Goal: Task Accomplishment & Management: Manage account settings

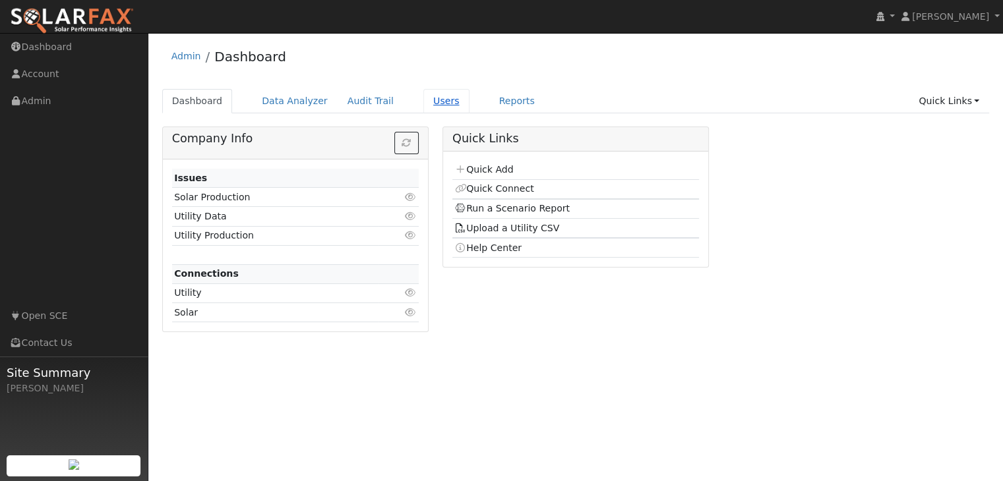
click at [424, 102] on link "Users" at bounding box center [446, 101] width 46 height 24
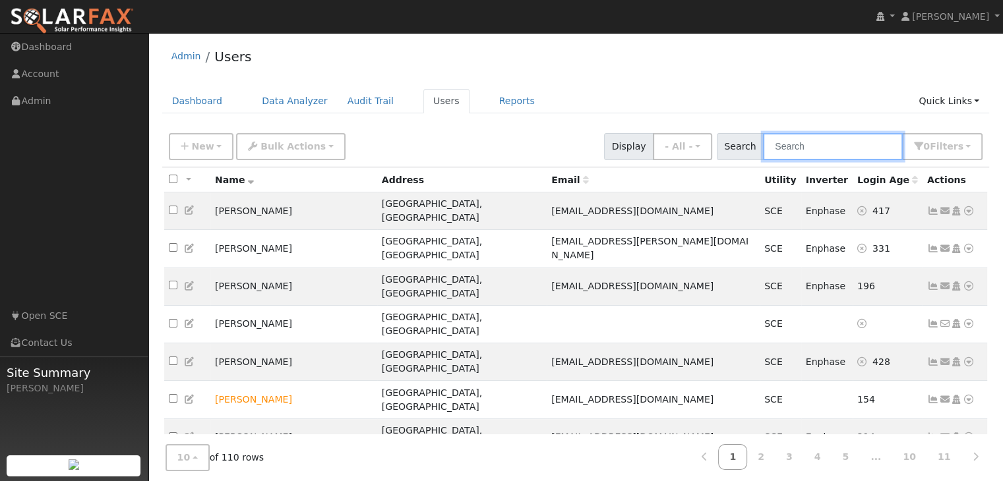
click at [810, 148] on input "text" at bounding box center [833, 146] width 140 height 27
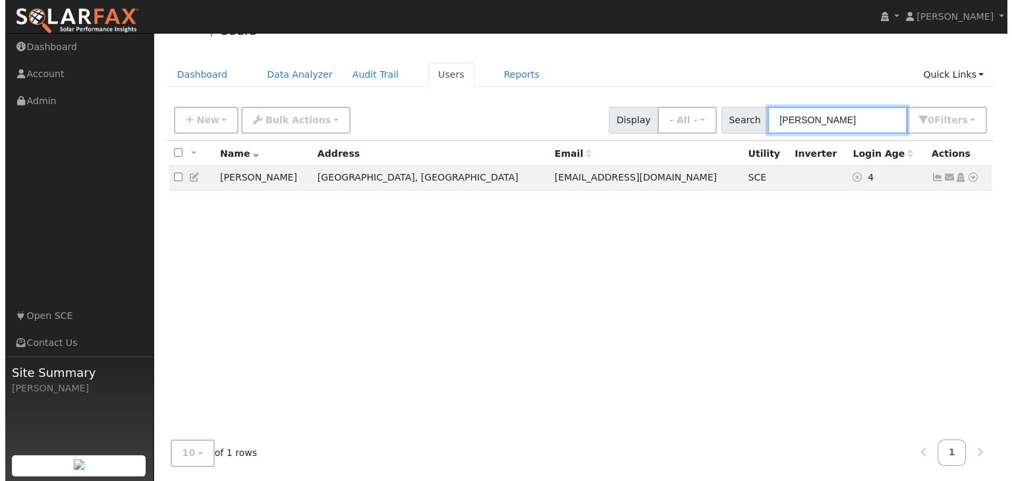
scroll to position [27, 0]
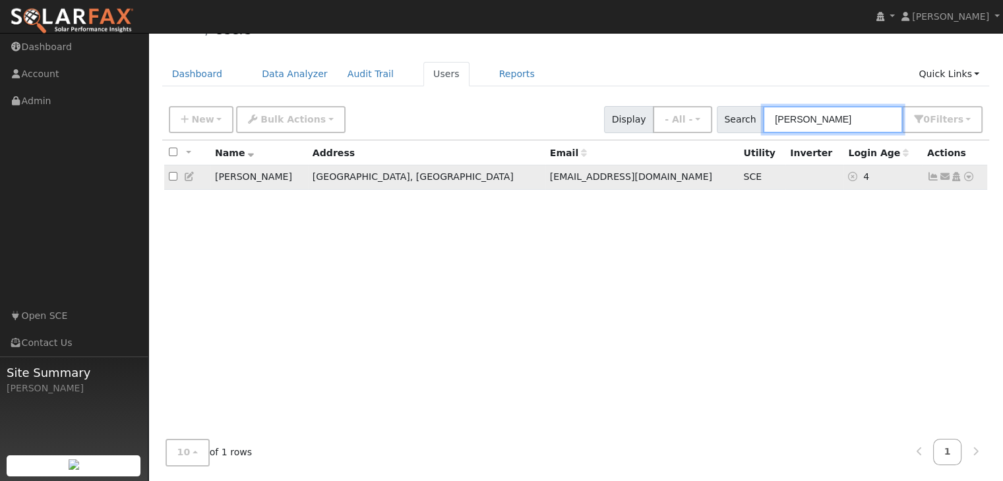
type input "anthony"
click at [932, 175] on icon at bounding box center [933, 176] width 12 height 9
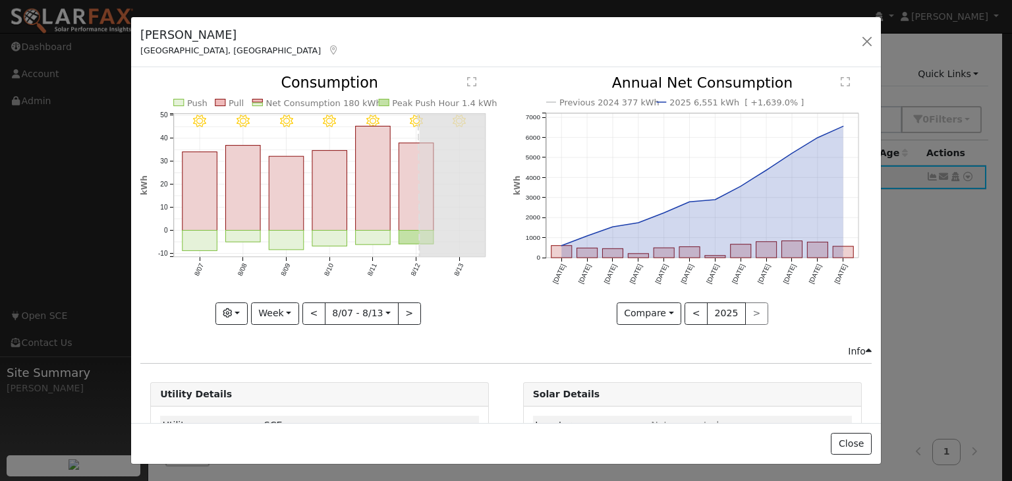
scroll to position [0, 0]
click at [852, 442] on button "Close" at bounding box center [851, 444] width 40 height 22
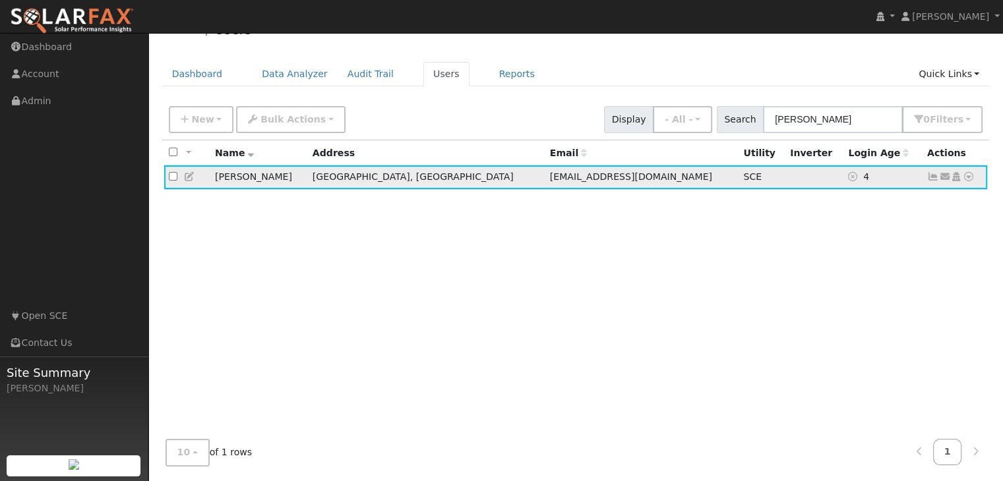
click at [966, 177] on icon at bounding box center [968, 176] width 12 height 9
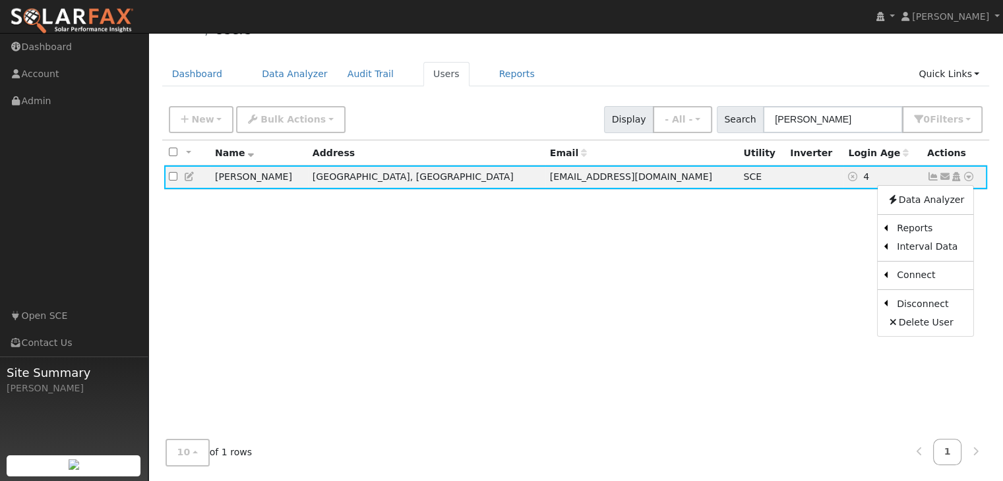
click at [0, 0] on link "Export to CSV" at bounding box center [0, 0] width 0 height 0
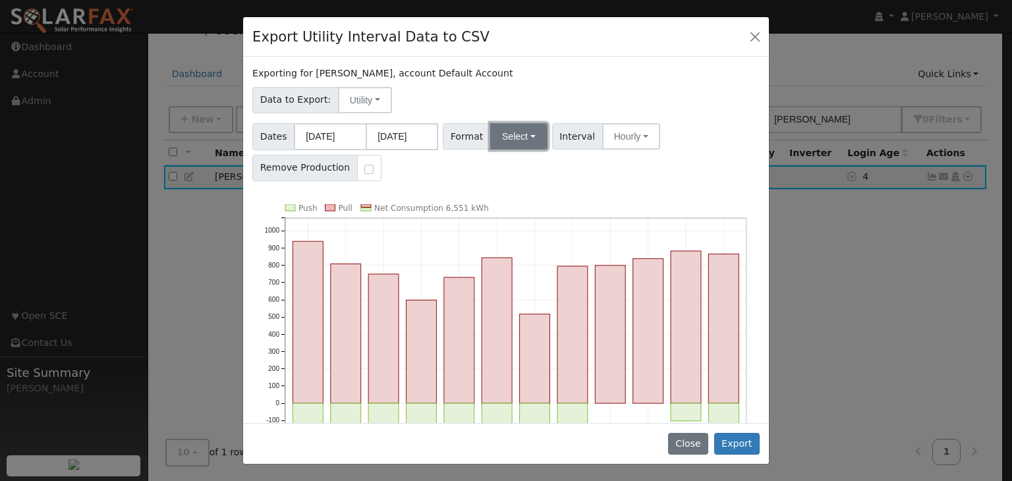
click at [514, 140] on button "Select" at bounding box center [518, 136] width 57 height 26
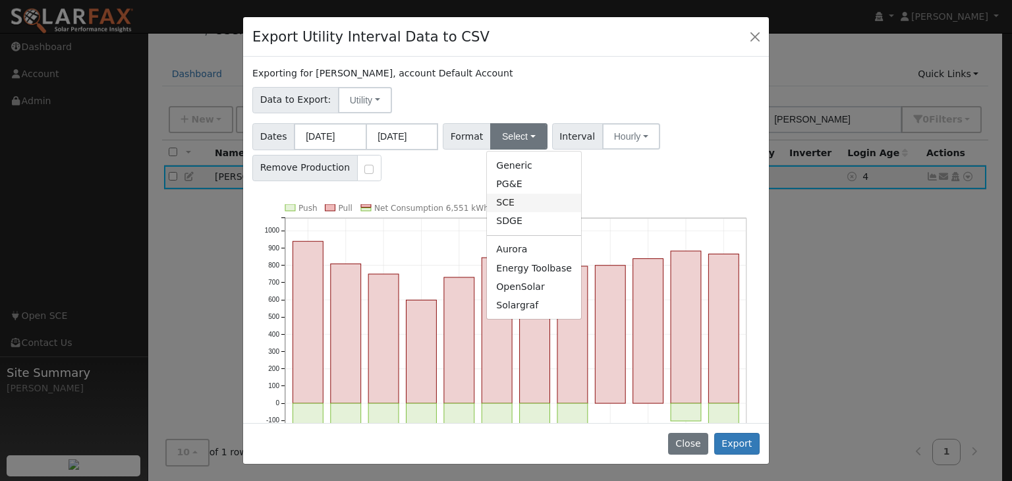
click at [508, 203] on link "SCE" at bounding box center [534, 203] width 94 height 18
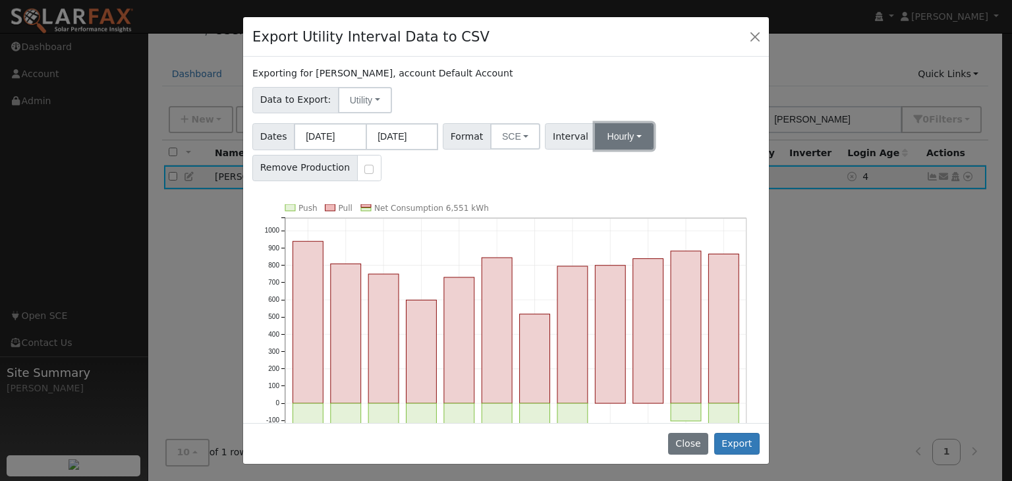
click at [625, 138] on button "Hourly" at bounding box center [624, 136] width 58 height 26
click at [620, 167] on link "15 Minute" at bounding box center [637, 165] width 92 height 18
click at [364, 167] on input "checkbox" at bounding box center [368, 169] width 9 height 9
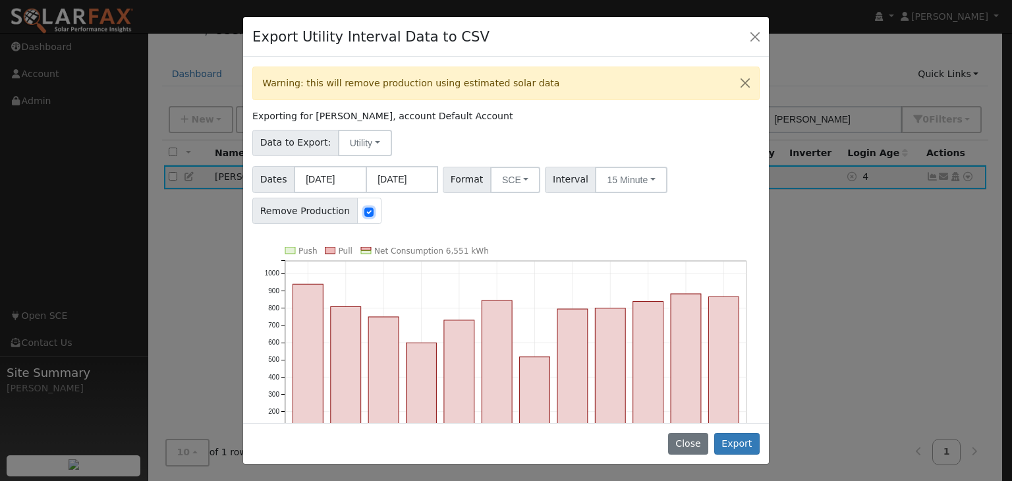
click at [364, 208] on input "checkbox" at bounding box center [368, 212] width 9 height 9
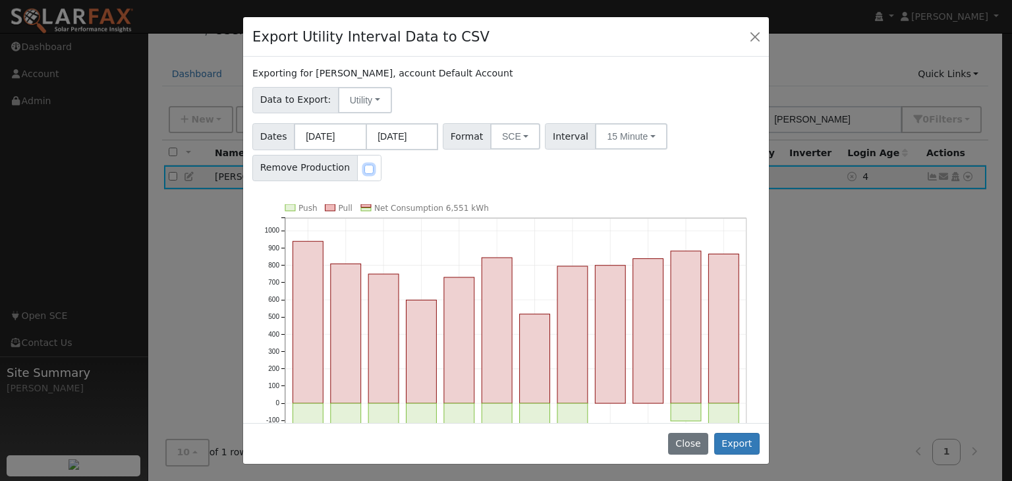
click at [364, 167] on input "checkbox" at bounding box center [368, 169] width 9 height 9
checkbox input "true"
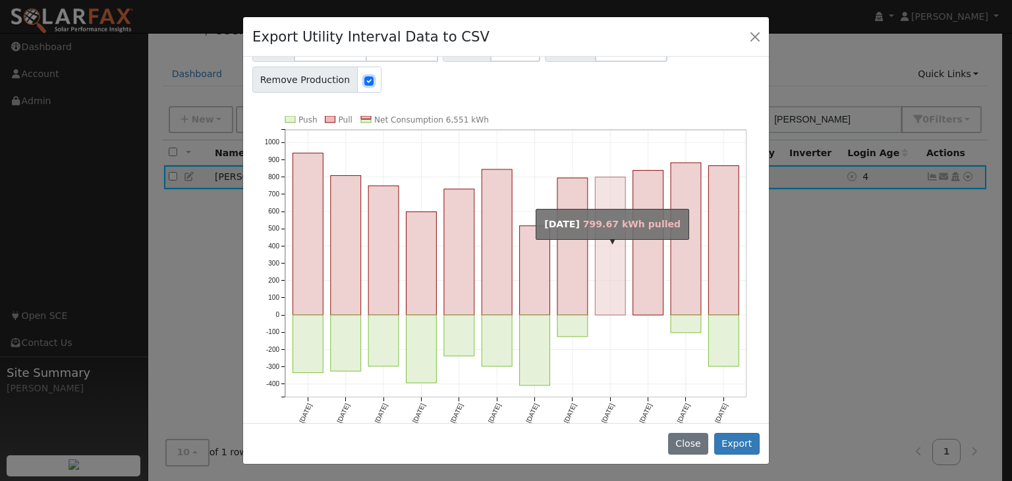
scroll to position [144, 0]
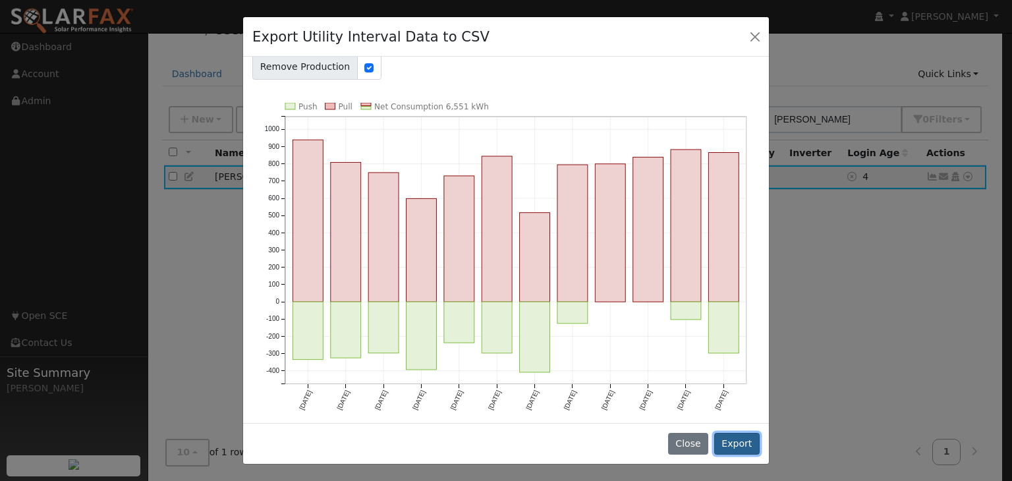
click at [740, 439] on button "Export" at bounding box center [736, 444] width 45 height 22
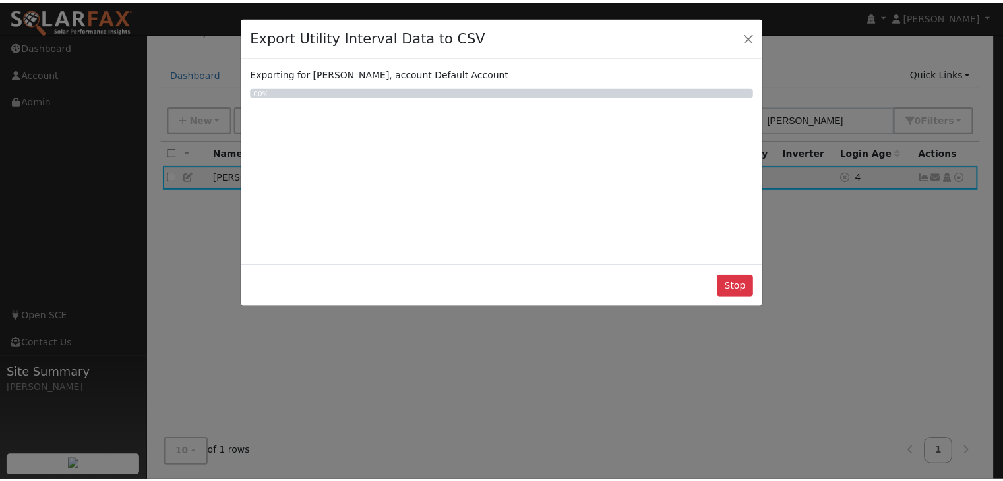
scroll to position [0, 0]
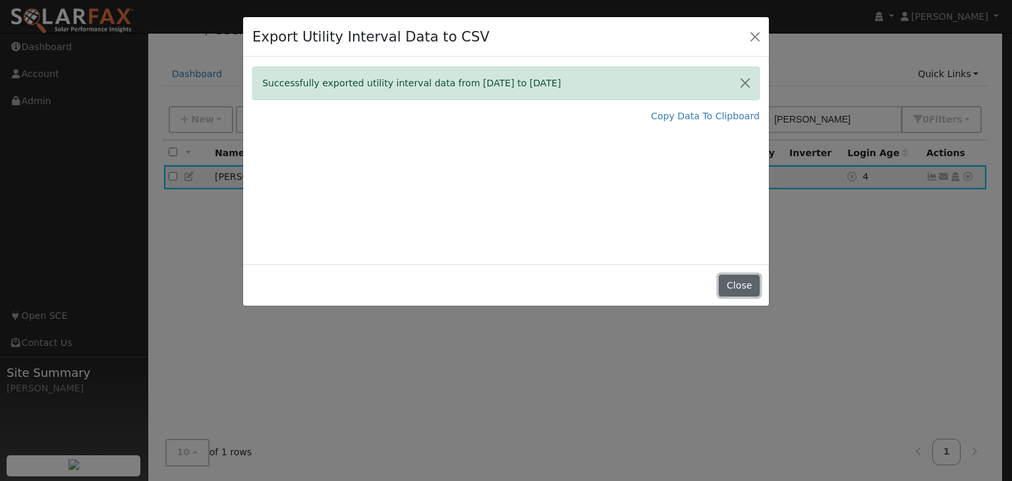
click at [741, 282] on button "Close" at bounding box center [739, 286] width 40 height 22
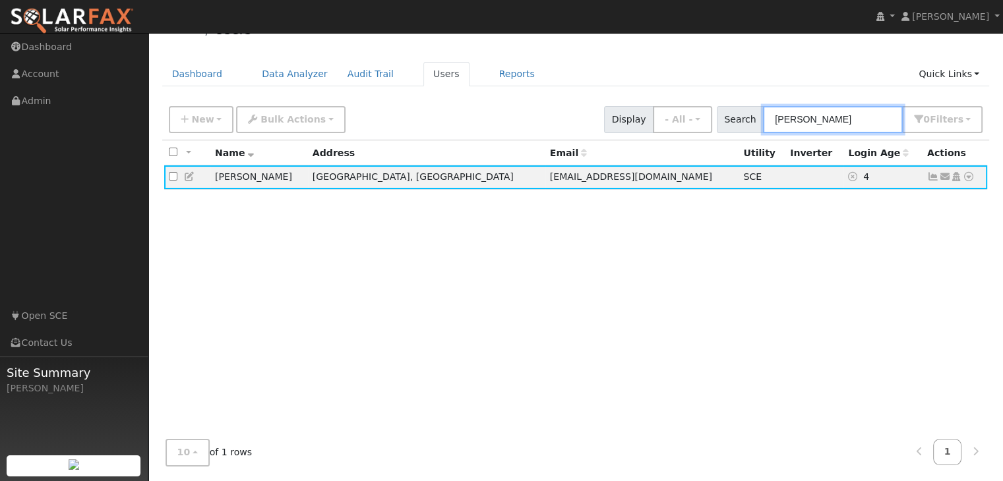
click at [836, 125] on input "anthony" at bounding box center [833, 119] width 140 height 27
drag, startPoint x: 836, startPoint y: 125, endPoint x: 633, endPoint y: 109, distance: 204.3
click at [635, 109] on div "New Add User Quick Add Quick Connect Quick Convert Lead Bulk Actions Send Email…" at bounding box center [575, 118] width 819 height 32
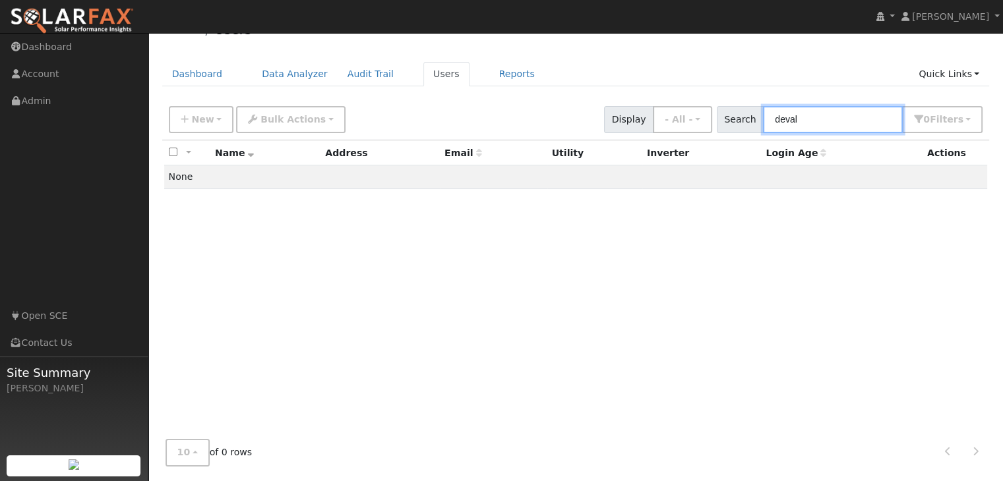
drag, startPoint x: 805, startPoint y: 120, endPoint x: 685, endPoint y: 101, distance: 120.8
click at [685, 102] on div "New Add User Quick Add Quick Connect Quick Convert Lead Bulk Actions Send Email…" at bounding box center [575, 118] width 819 height 32
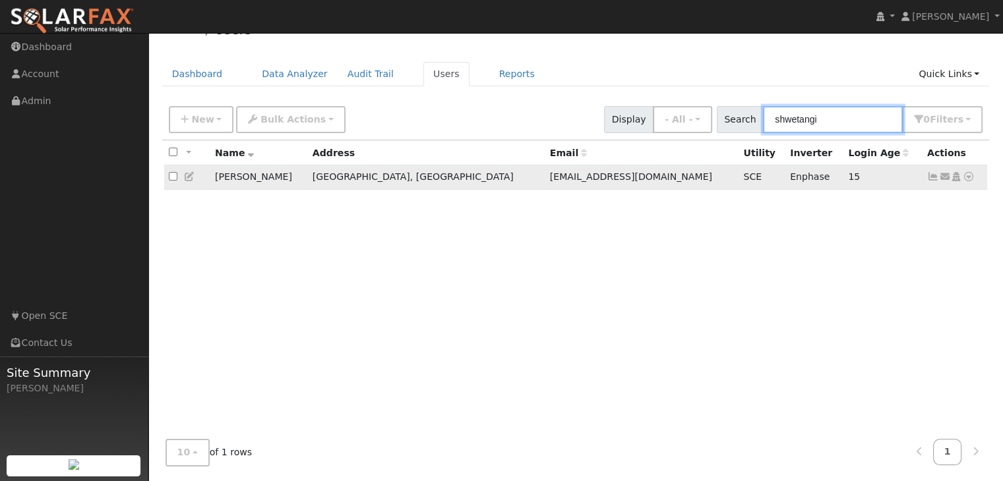
type input "shwetangi"
click at [930, 179] on icon at bounding box center [933, 176] width 12 height 9
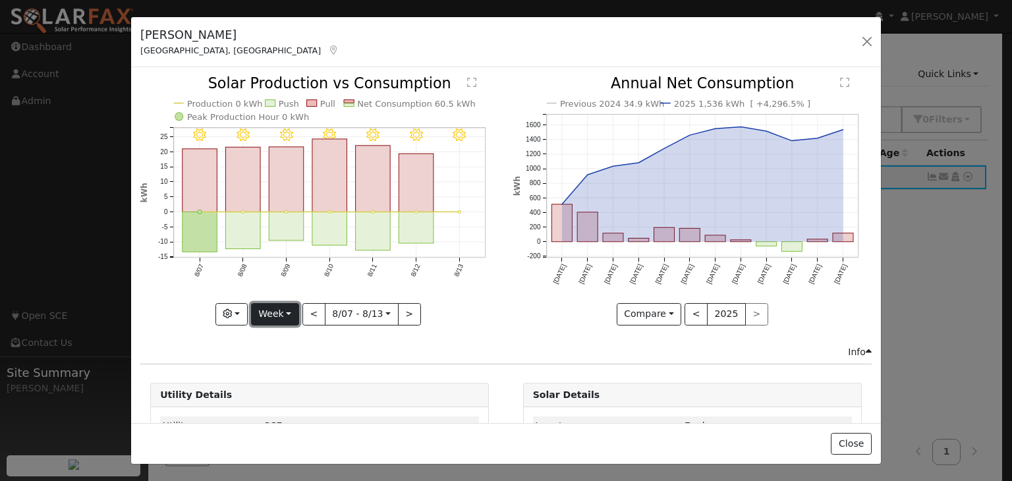
click at [277, 312] on button "Week" at bounding box center [275, 314] width 48 height 22
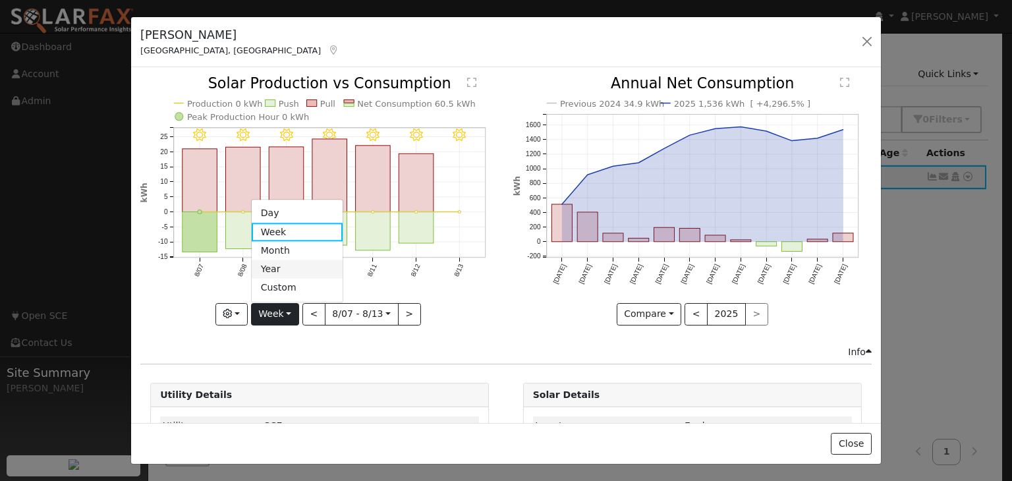
click at [268, 268] on link "Year" at bounding box center [298, 269] width 92 height 18
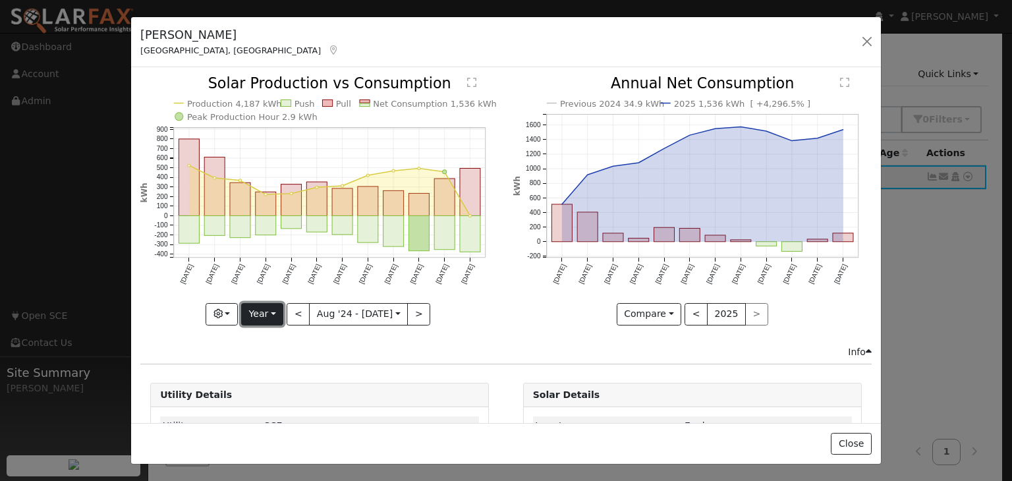
click at [263, 320] on button "Year" at bounding box center [262, 314] width 42 height 22
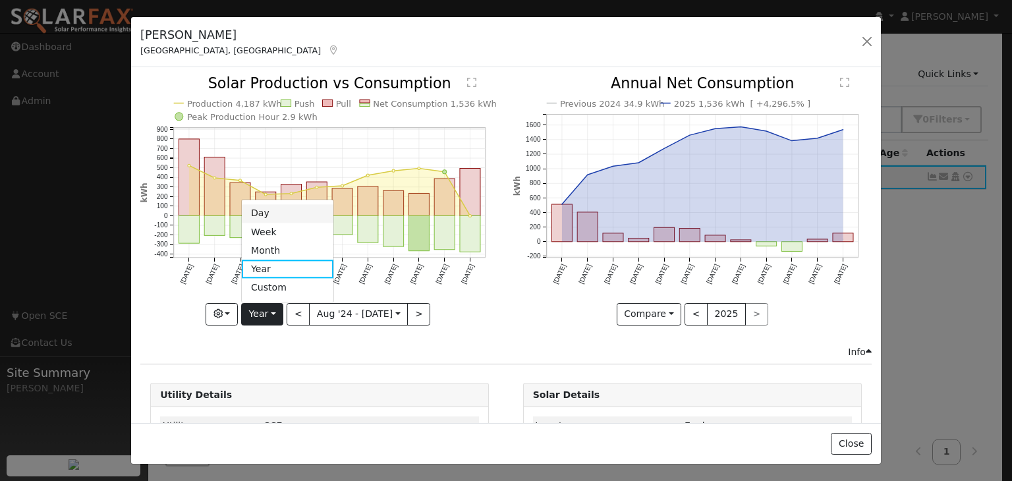
click at [259, 212] on link "Day" at bounding box center [288, 213] width 92 height 18
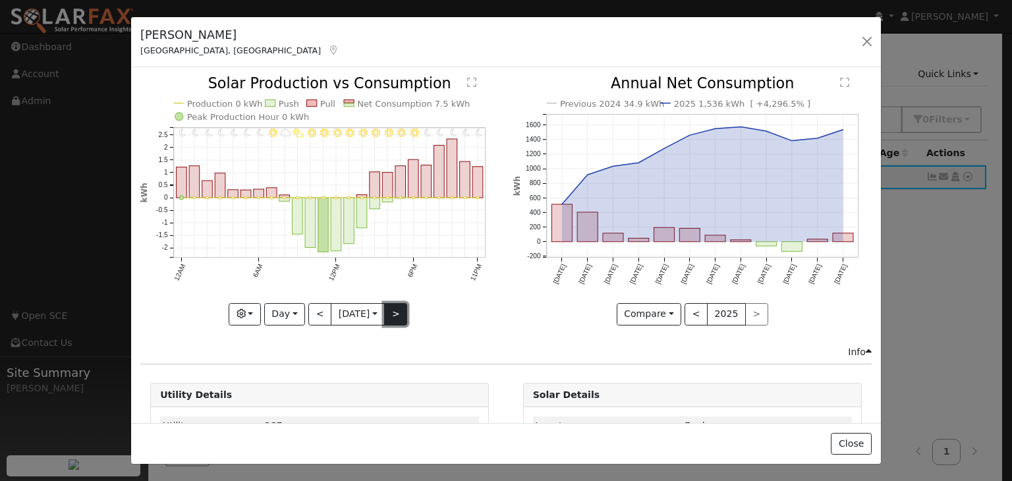
click at [390, 311] on button ">" at bounding box center [395, 314] width 23 height 22
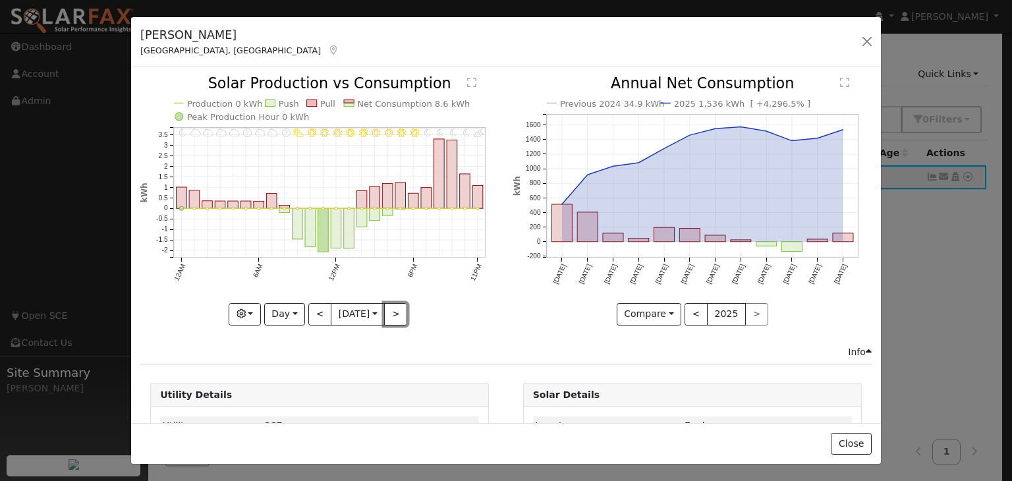
click at [392, 311] on button ">" at bounding box center [395, 314] width 23 height 22
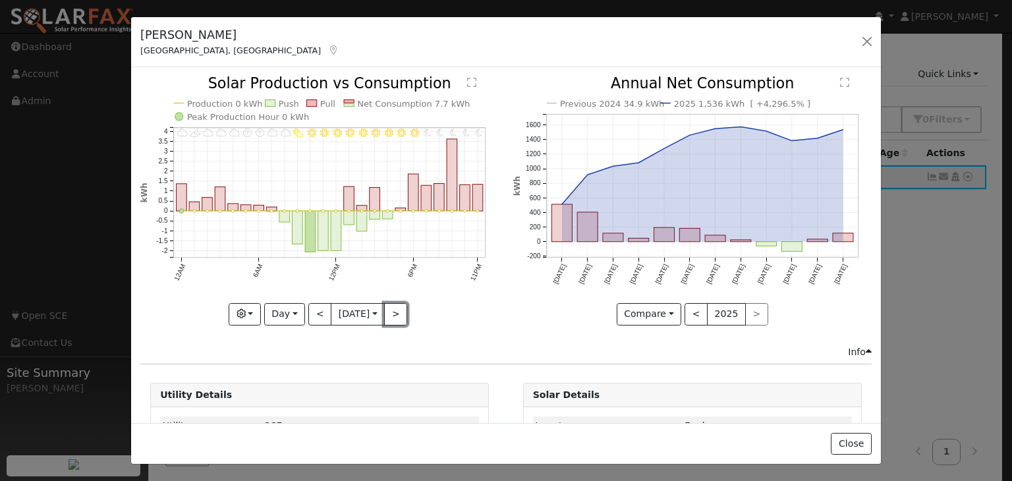
click at [392, 312] on button ">" at bounding box center [395, 314] width 23 height 22
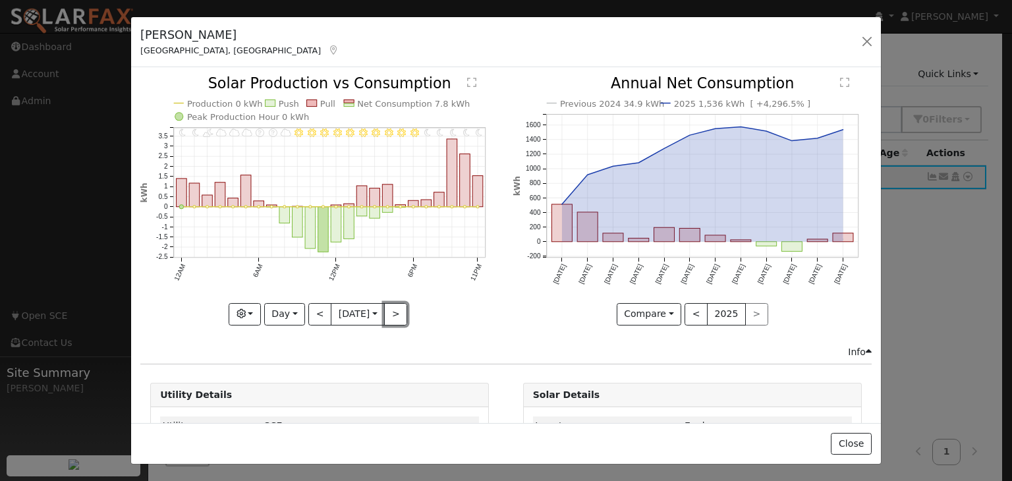
click at [392, 312] on button ">" at bounding box center [395, 314] width 23 height 22
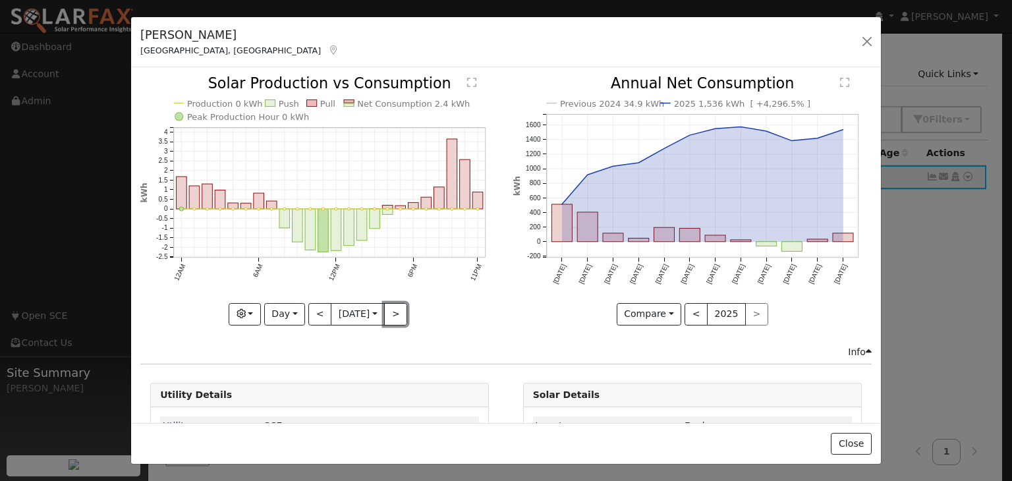
click at [392, 312] on button ">" at bounding box center [395, 314] width 23 height 22
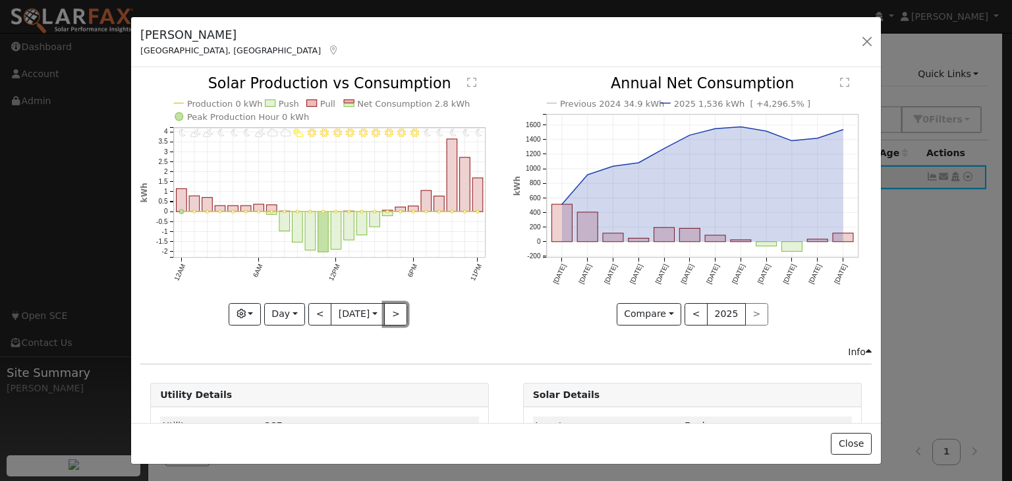
click at [392, 312] on button ">" at bounding box center [395, 314] width 23 height 22
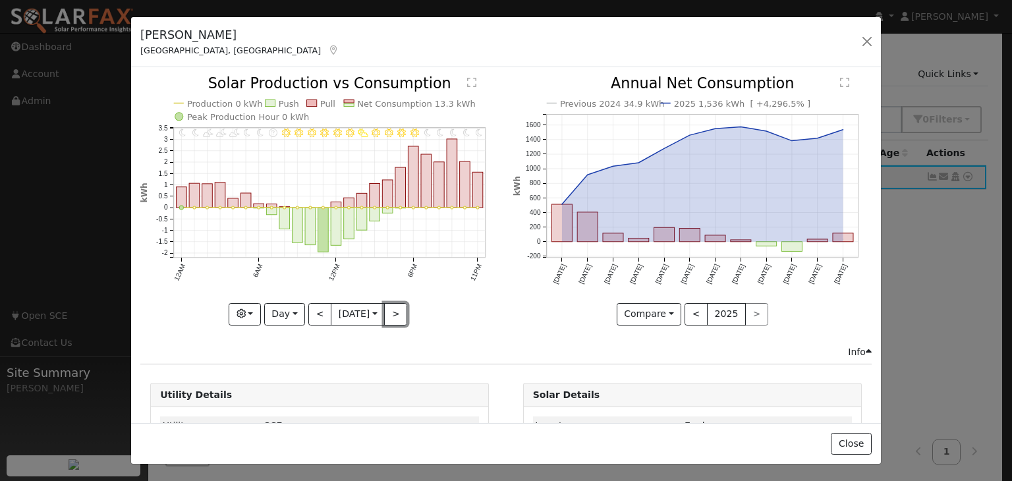
click at [392, 312] on button ">" at bounding box center [395, 314] width 23 height 22
type input "2025-08-07"
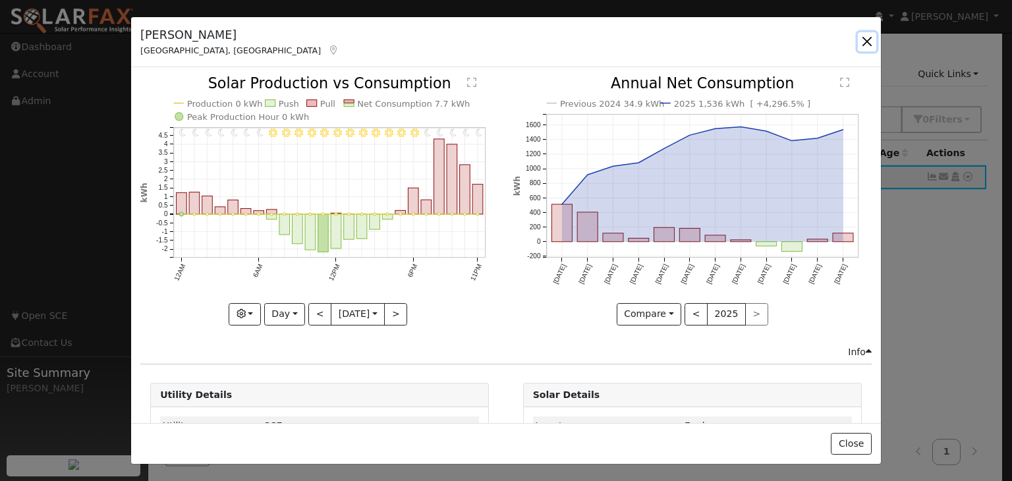
click at [869, 44] on button "button" at bounding box center [867, 41] width 18 height 18
